Goal: Navigation & Orientation: Find specific page/section

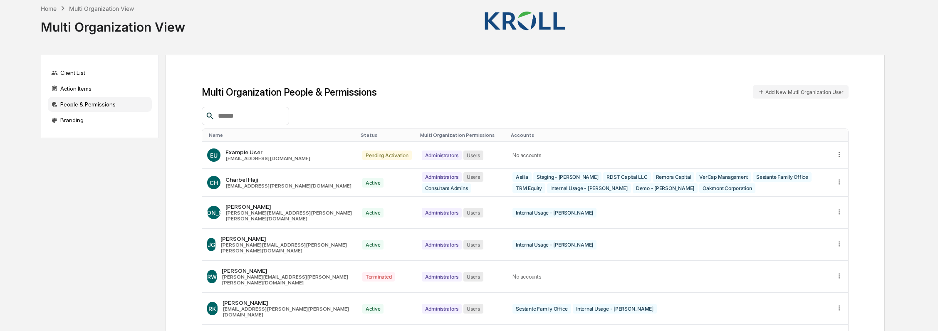
click at [49, 7] on div "Home" at bounding box center [49, 8] width 16 height 7
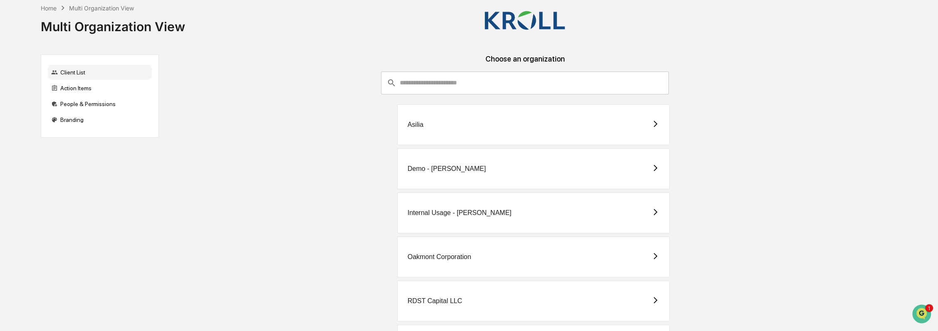
scroll to position [229, 0]
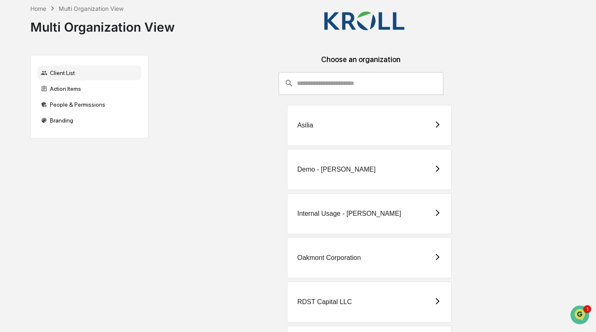
click at [63, 72] on div "Client List" at bounding box center [89, 72] width 104 height 15
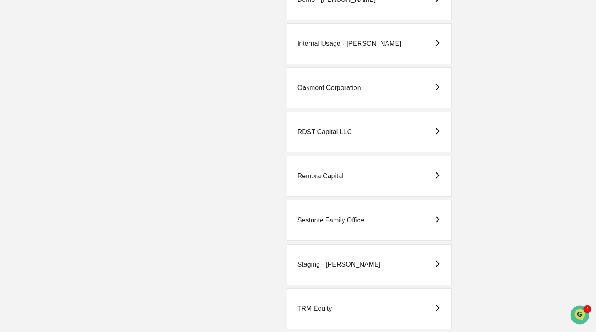
scroll to position [228, 0]
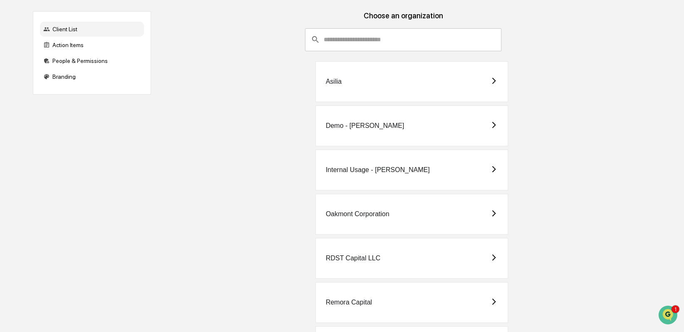
scroll to position [43, 0]
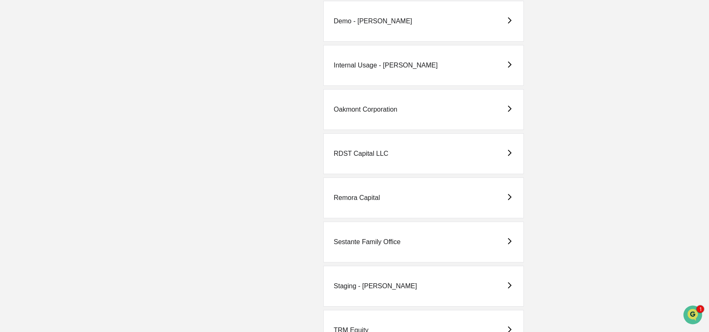
scroll to position [228, 0]
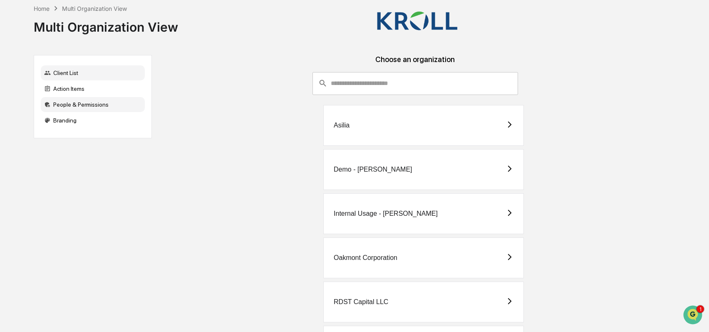
click at [77, 104] on div "People & Permissions" at bounding box center [93, 104] width 104 height 15
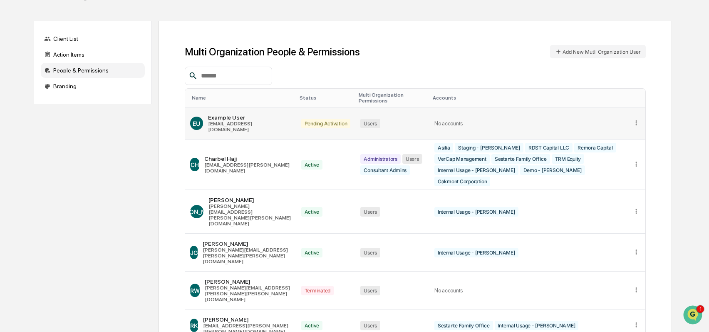
scroll to position [137, 0]
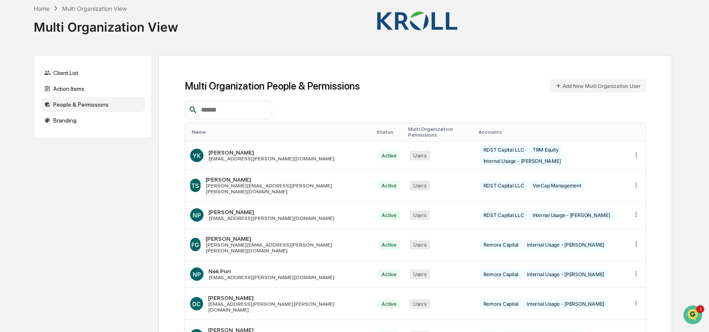
scroll to position [127, 0]
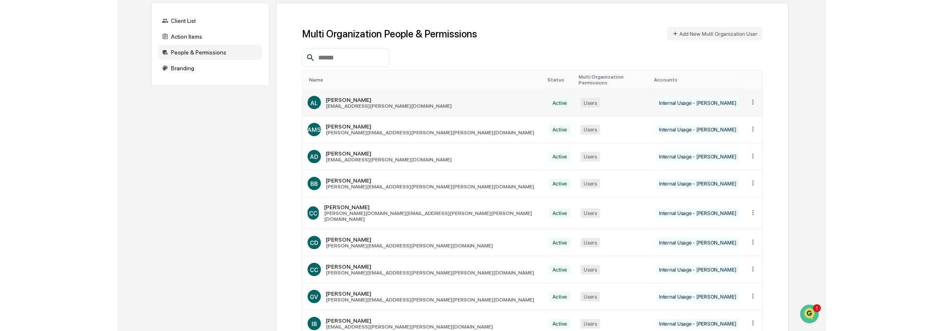
scroll to position [0, 0]
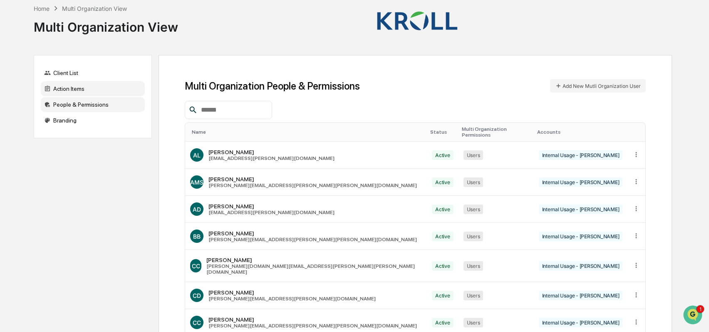
click at [96, 91] on div "Action Items" at bounding box center [93, 88] width 104 height 15
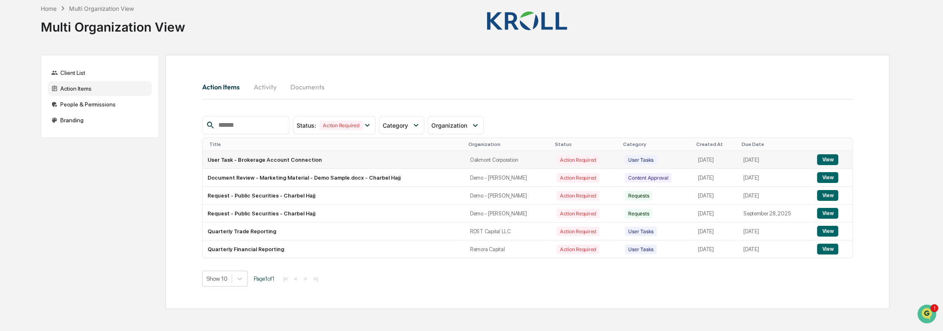
click at [709, 160] on button "View" at bounding box center [827, 159] width 21 height 11
